Goal: Information Seeking & Learning: Understand process/instructions

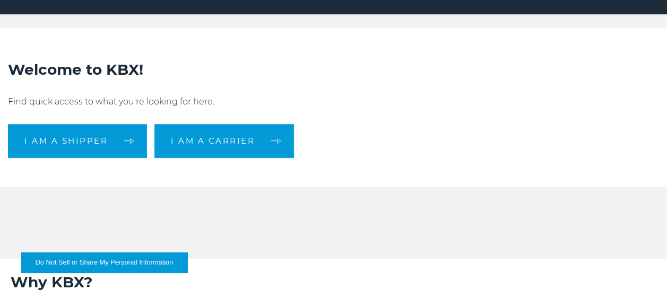
scroll to position [212, 0]
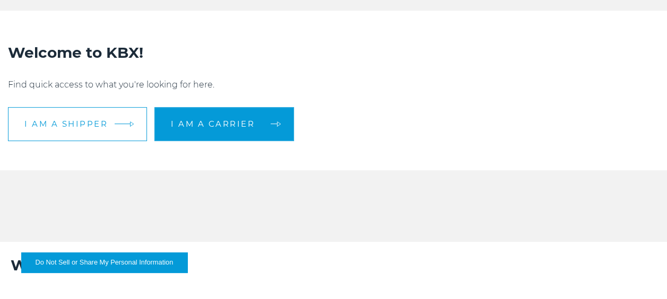
click at [117, 135] on link "I am a shipper" at bounding box center [77, 124] width 139 height 34
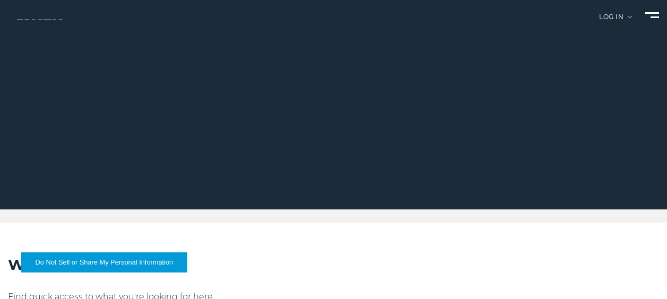
scroll to position [212, 0]
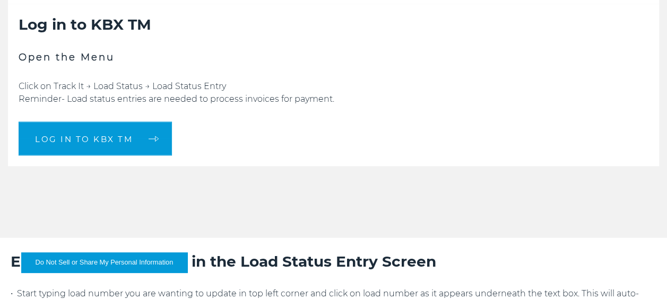
scroll to position [849, 0]
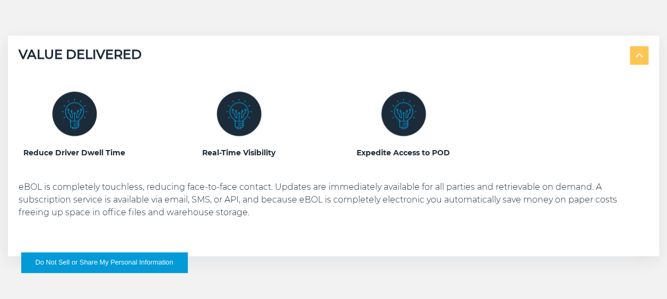
scroll to position [424, 0]
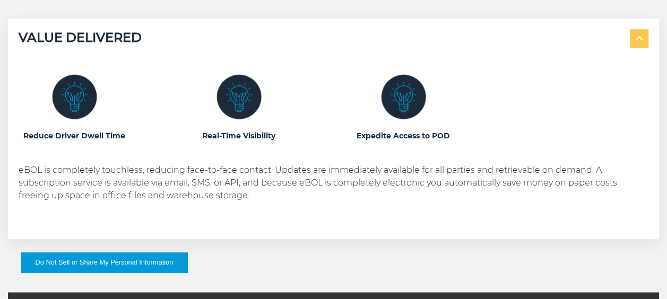
click at [399, 107] on img at bounding box center [403, 96] width 45 height 45
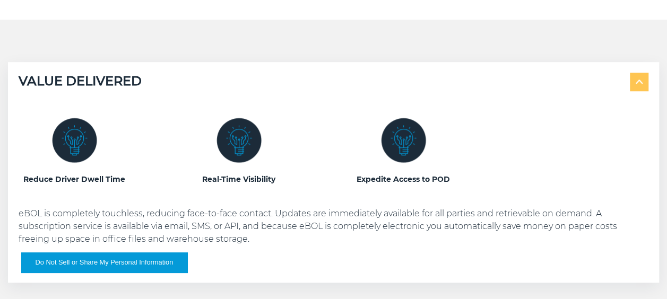
scroll to position [371, 0]
